Goal: Check status: Check status

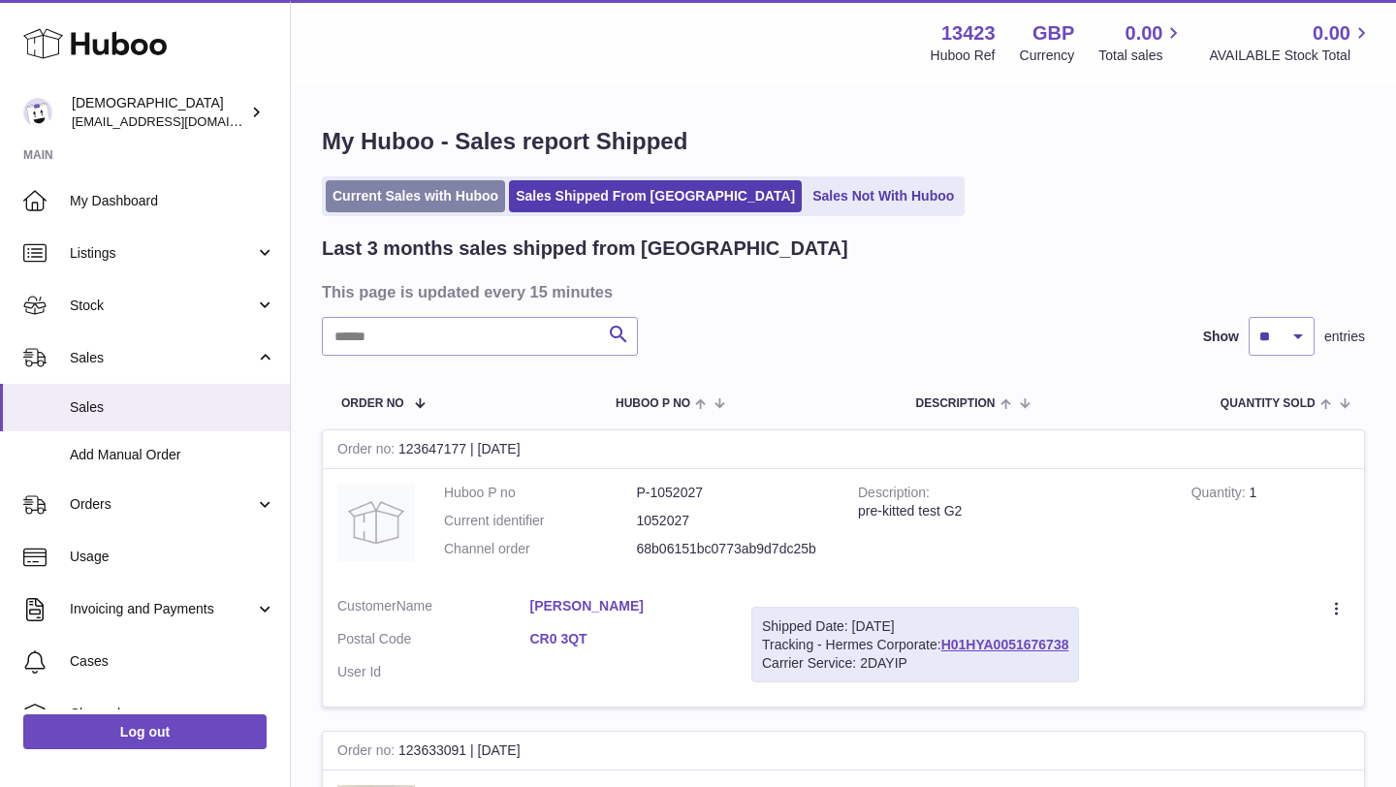
click at [402, 200] on link "Current Sales with Huboo" at bounding box center [415, 196] width 179 height 32
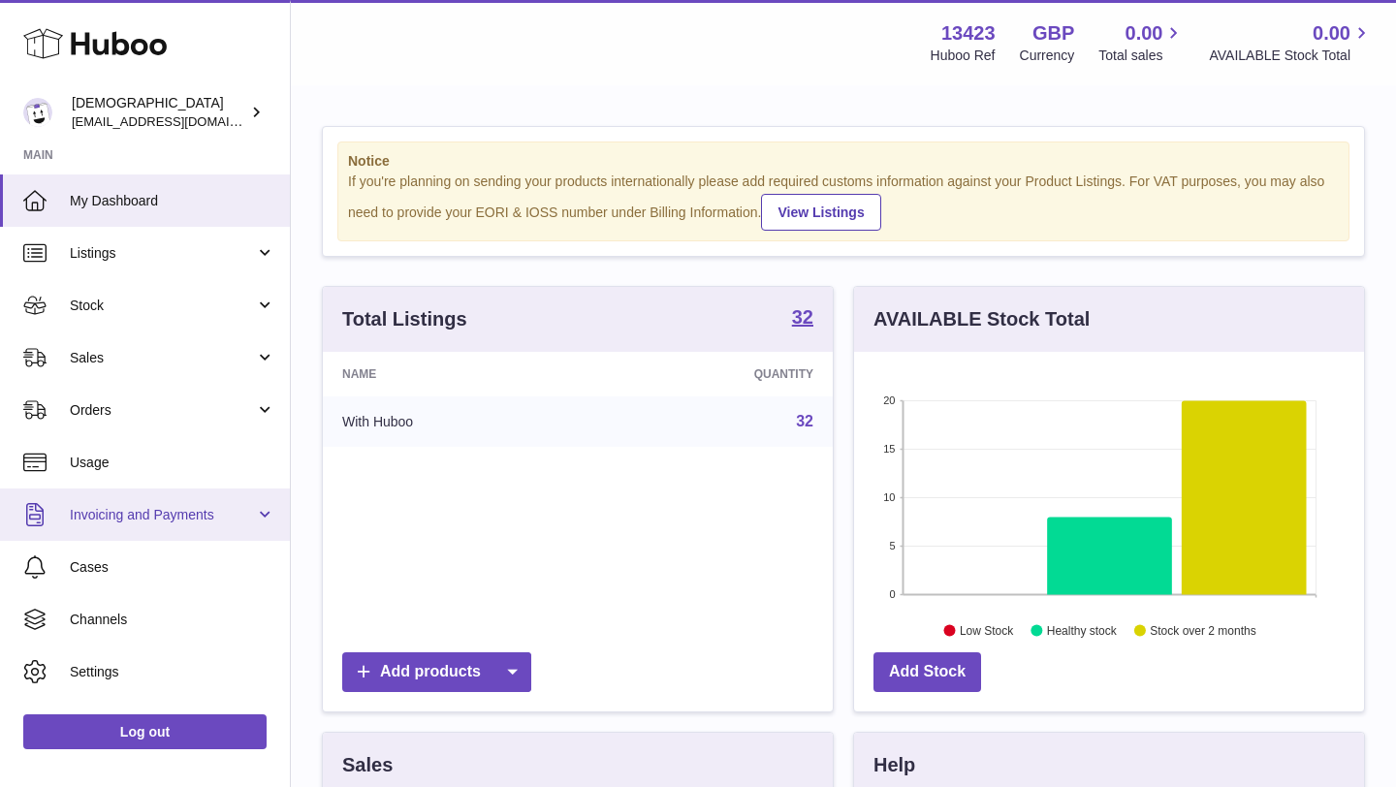
scroll to position [303, 510]
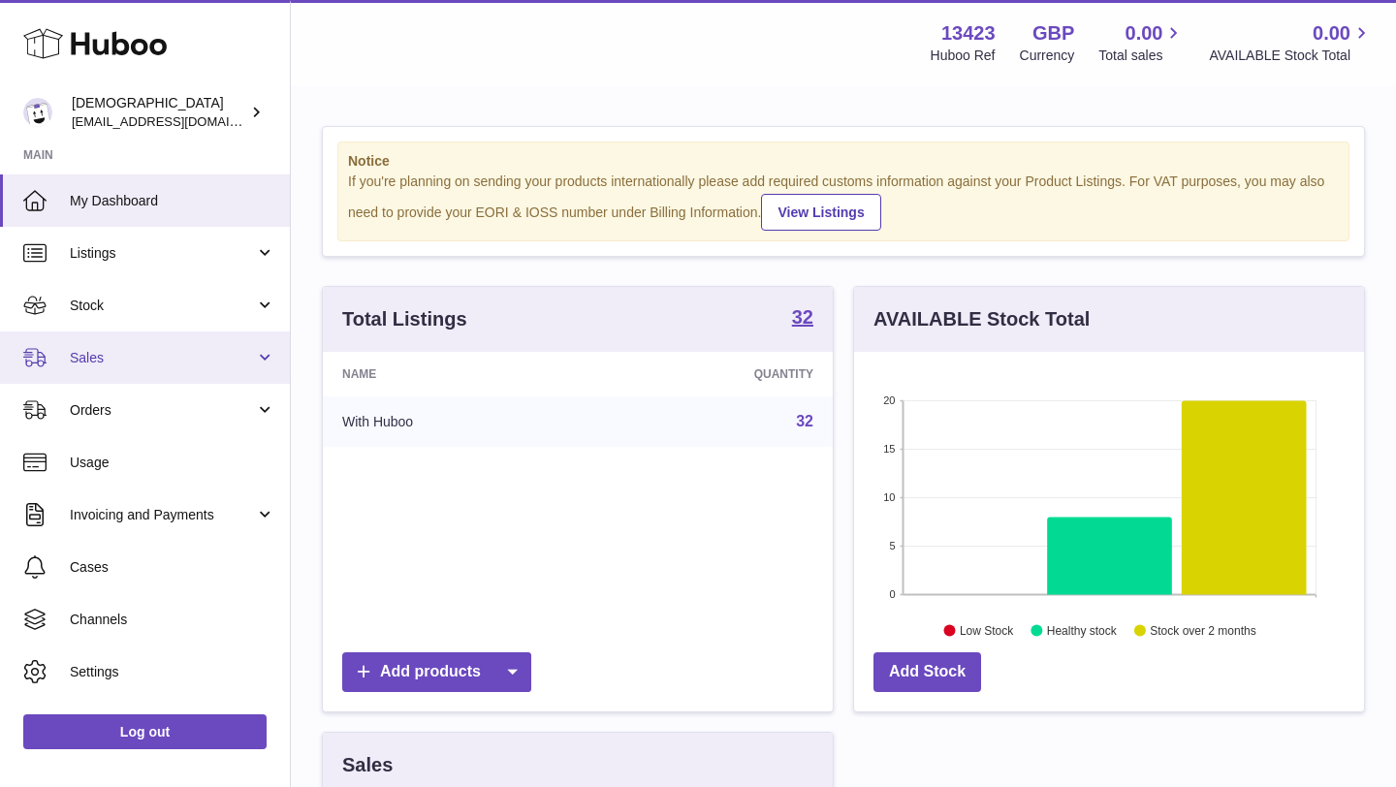
click at [163, 340] on link "Sales" at bounding box center [145, 358] width 290 height 52
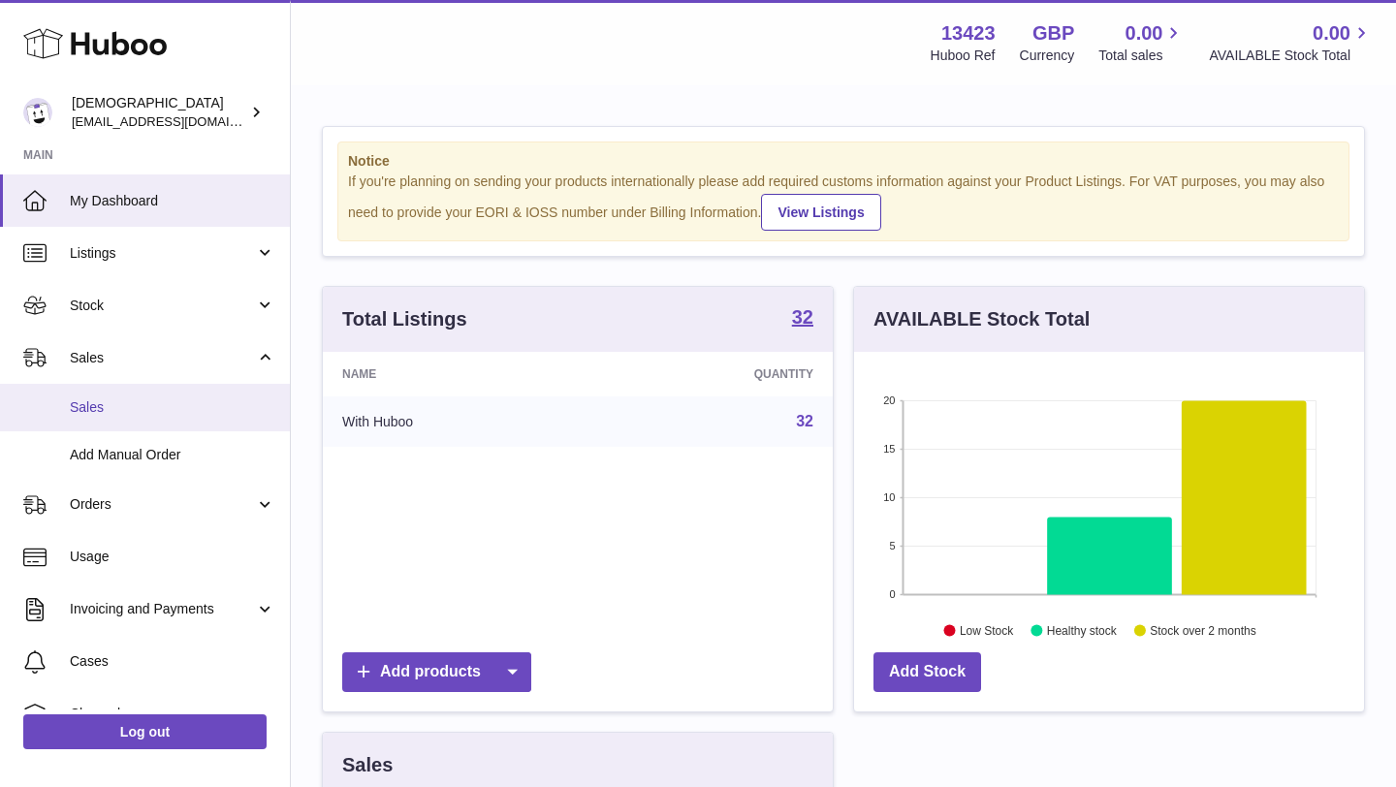
click at [151, 403] on span "Sales" at bounding box center [173, 408] width 206 height 18
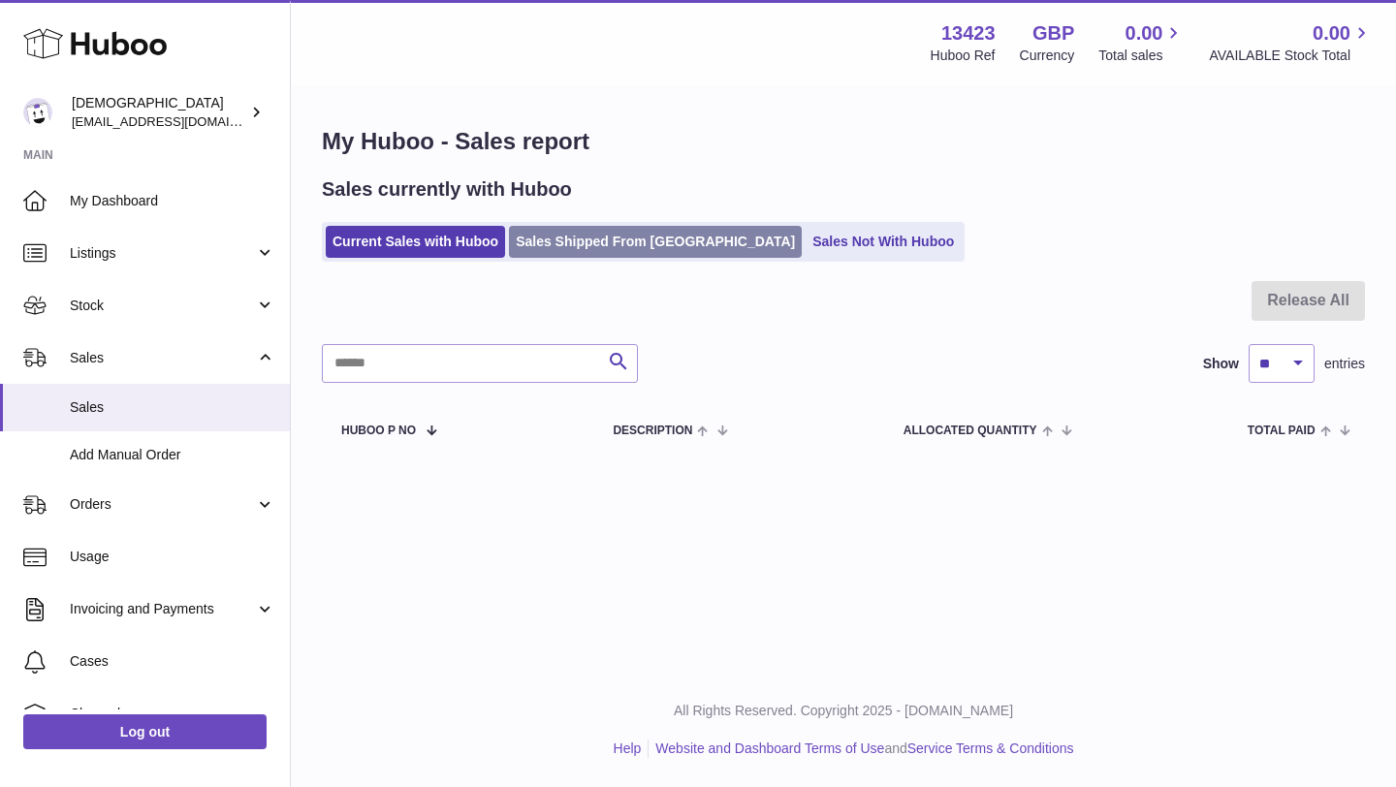
click at [606, 240] on link "Sales Shipped From [GEOGRAPHIC_DATA]" at bounding box center [655, 242] width 293 height 32
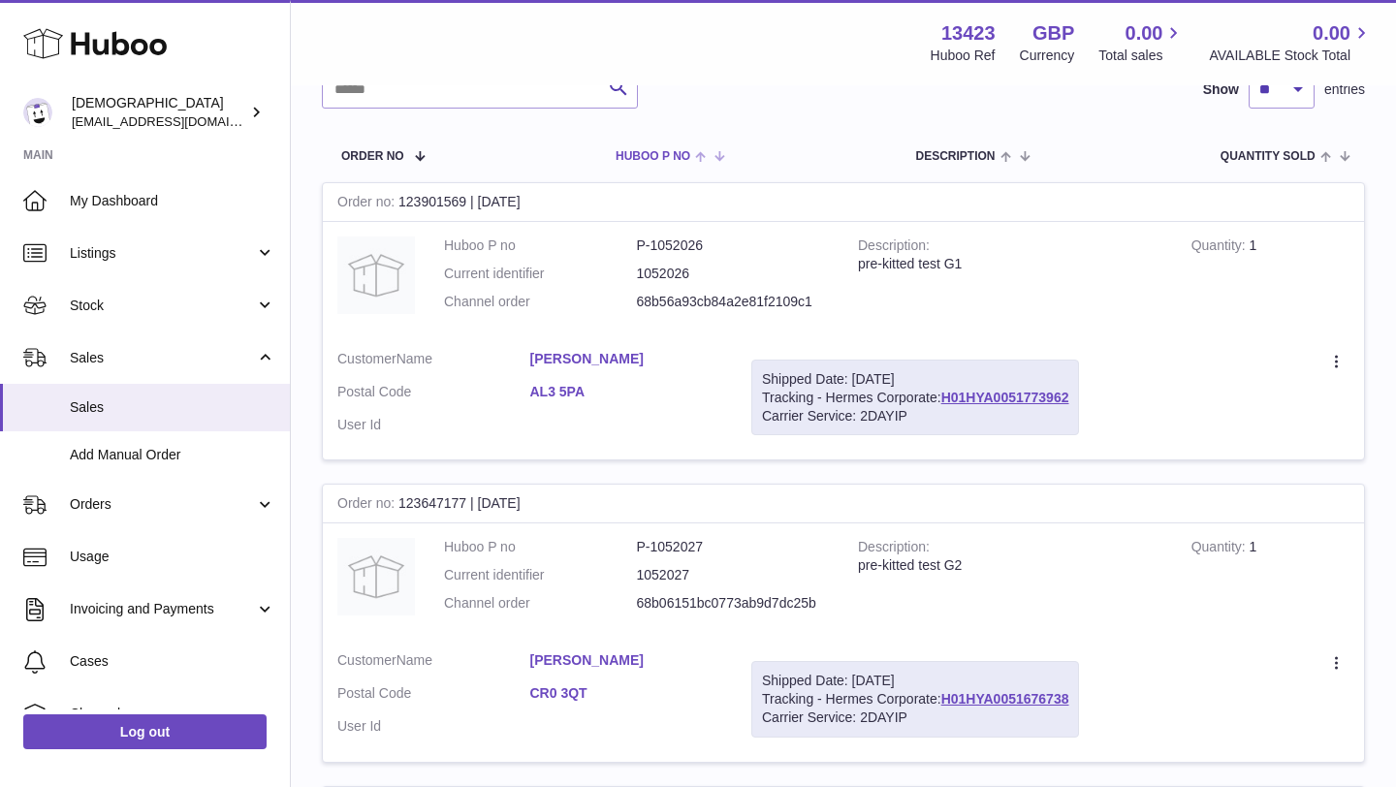
scroll to position [161, 0]
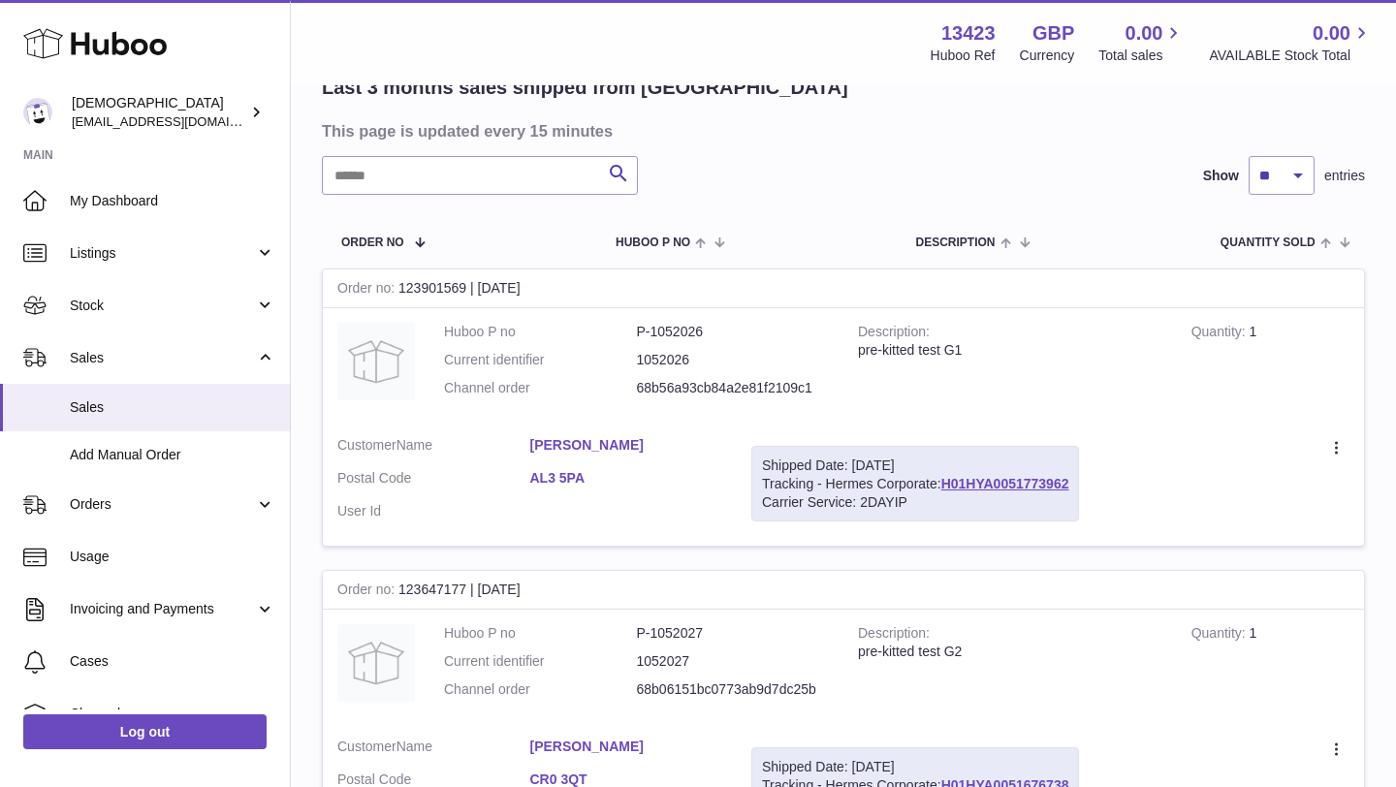
click at [589, 443] on link "[PERSON_NAME]" at bounding box center [626, 445] width 193 height 18
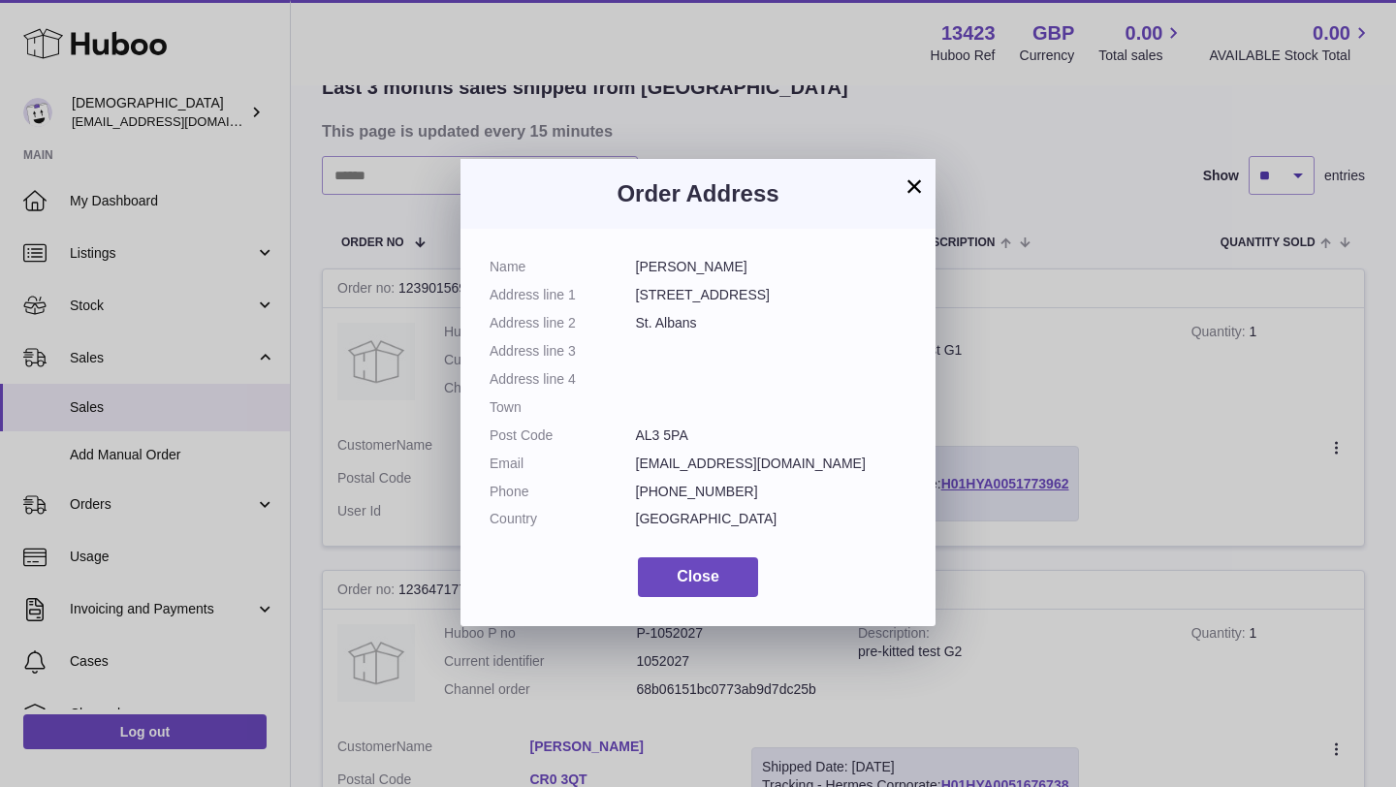
click at [907, 180] on button "×" at bounding box center [914, 186] width 23 height 23
